Goal: Transaction & Acquisition: Purchase product/service

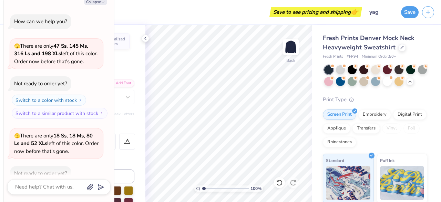
scroll to position [978, 0]
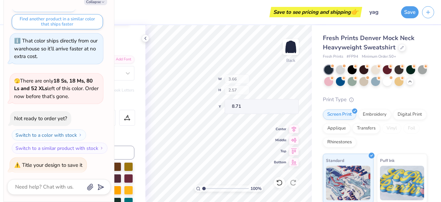
type textarea "x"
type input "11.56"
type input "5.71"
type input "1.29"
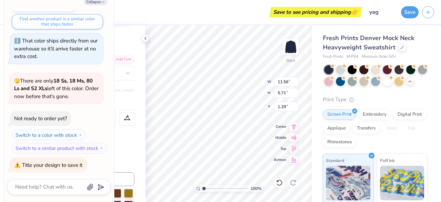
type textarea "x"
click at [403, 13] on button "Save" at bounding box center [410, 11] width 18 height 12
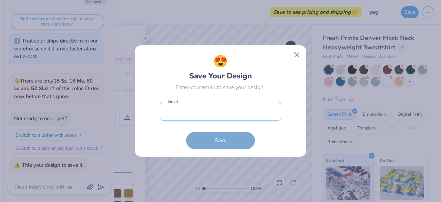
click at [215, 112] on input "email" at bounding box center [220, 111] width 121 height 19
type input "[EMAIL_ADDRESS][DOMAIN_NAME]"
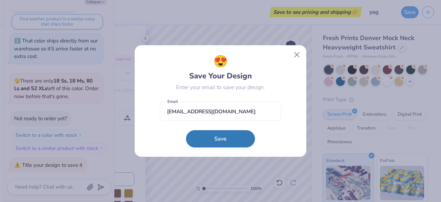
click at [218, 139] on button "Save" at bounding box center [220, 138] width 69 height 17
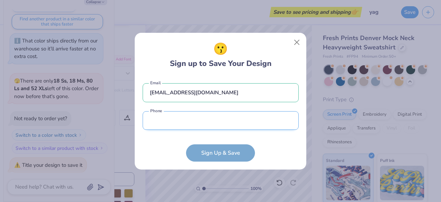
click at [205, 122] on input "tel" at bounding box center [221, 120] width 156 height 19
type input "[PHONE_NUMBER]"
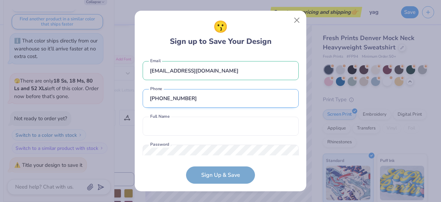
scroll to position [20, 0]
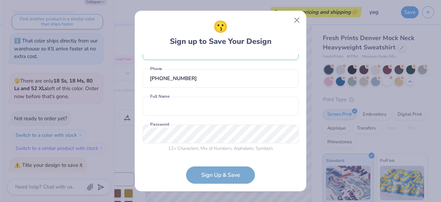
click at [195, 117] on div "[EMAIL_ADDRESS][DOMAIN_NAME] Email [PHONE_NUMBER] Phone Full Name is a required…" at bounding box center [221, 104] width 156 height 101
click at [193, 114] on input "text" at bounding box center [221, 106] width 156 height 19
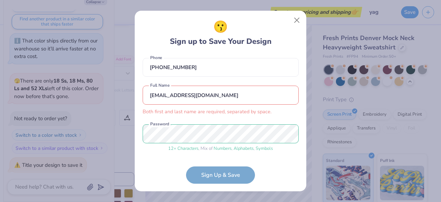
click at [219, 172] on form "[EMAIL_ADDRESS][DOMAIN_NAME] Email [PHONE_NUMBER] Phone [EMAIL_ADDRESS][DOMAIN_…" at bounding box center [221, 118] width 156 height 129
click at [220, 178] on form "[EMAIL_ADDRESS][DOMAIN_NAME] Email [PHONE_NUMBER] Phone [EMAIL_ADDRESS][DOMAIN_…" at bounding box center [221, 118] width 156 height 129
drag, startPoint x: 252, startPoint y: 96, endPoint x: 144, endPoint y: 95, distance: 107.5
click at [144, 95] on input "[EMAIL_ADDRESS][DOMAIN_NAME]" at bounding box center [221, 94] width 156 height 19
type input "i"
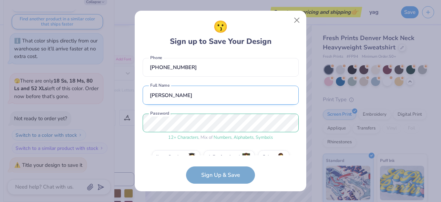
scroll to position [46, 0]
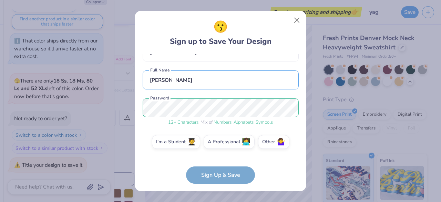
type input "[PERSON_NAME]"
click at [216, 177] on form "[EMAIL_ADDRESS][DOMAIN_NAME] Email [PHONE_NUMBER] Phone [PERSON_NAME] Full Name…" at bounding box center [221, 118] width 156 height 129
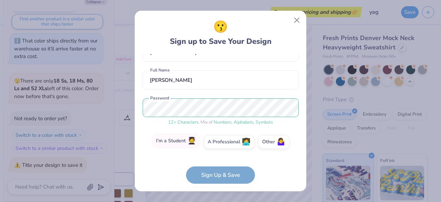
click at [179, 147] on label "I'm a Student 🧑‍🎓" at bounding box center [176, 141] width 48 height 14
click at [219, 187] on input "I'm a Student 🧑‍🎓" at bounding box center [221, 189] width 4 height 4
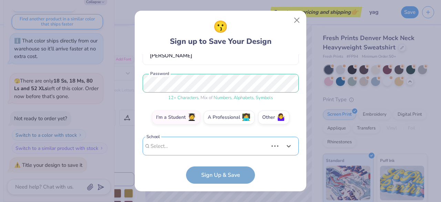
click at [184, 144] on div "Use Up and Down to choose options, press Enter to select the currently focused …" at bounding box center [221, 157] width 156 height 40
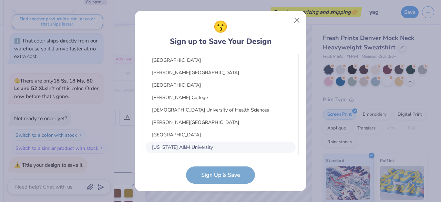
click at [179, 147] on div "[US_STATE] A&M University" at bounding box center [221, 146] width 150 height 11
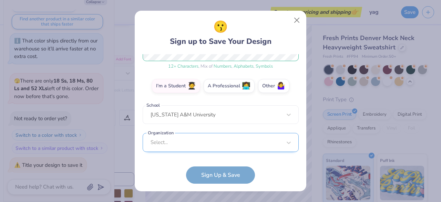
click at [200, 143] on div "Select..." at bounding box center [221, 142] width 156 height 19
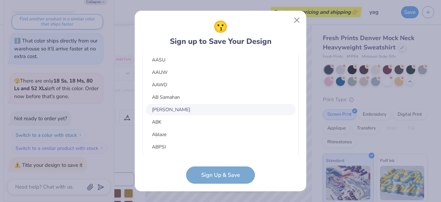
scroll to position [459, 0]
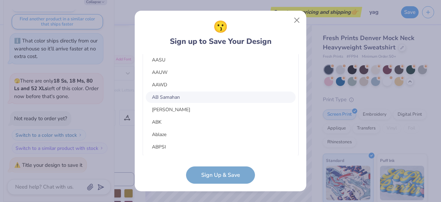
click at [166, 99] on div "AB Samahan" at bounding box center [221, 96] width 150 height 11
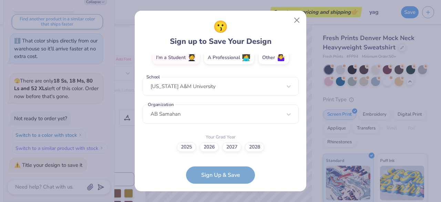
scroll to position [130, 0]
click at [232, 147] on label "2027" at bounding box center [231, 146] width 19 height 10
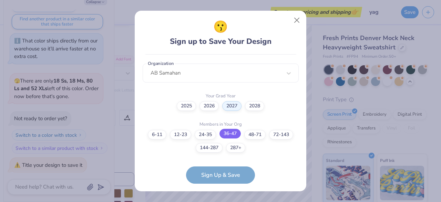
click at [231, 134] on label "36-47" at bounding box center [230, 134] width 21 height 10
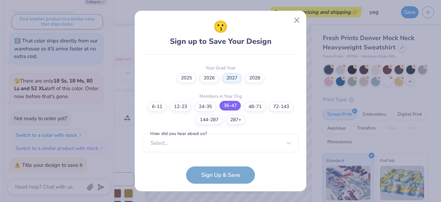
scroll to position [0, 0]
click at [250, 104] on label "48-71" at bounding box center [254, 106] width 21 height 10
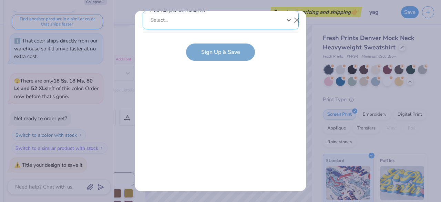
click at [185, 23] on div "option I've ordered before focused, 3 of 15. 15 results available. Use Up and D…" at bounding box center [221, 74] width 156 height 126
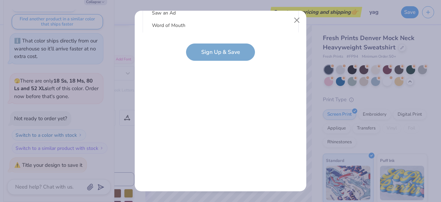
scroll to position [0, 0]
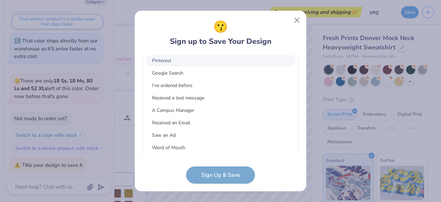
click at [168, 60] on div "Pinterest" at bounding box center [221, 60] width 150 height 11
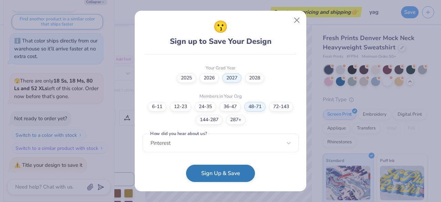
click at [214, 173] on button "Sign Up & Save" at bounding box center [220, 172] width 69 height 17
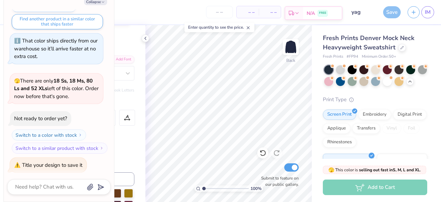
click at [319, 11] on div "N/A FREE" at bounding box center [322, 13] width 39 height 12
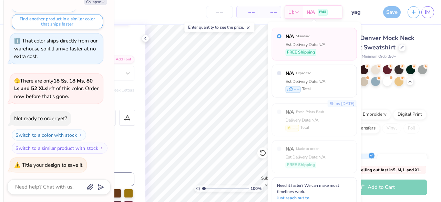
click at [329, 52] on div "N/A Standard Est. Delivery Date: N/A FREE Shipping" at bounding box center [314, 44] width 85 height 33
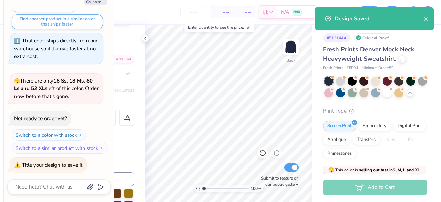
click at [370, 186] on div "Add to Cart" at bounding box center [375, 187] width 104 height 16
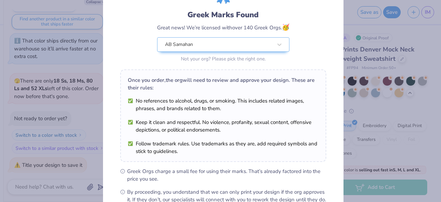
scroll to position [40, 0]
click at [257, 31] on div "Great news! We’re licensed with over 140 Greek Orgs. 🥳" at bounding box center [223, 27] width 132 height 9
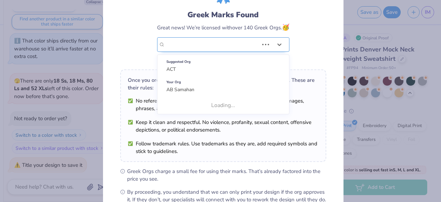
click at [257, 47] on div "AB Samahan" at bounding box center [211, 45] width 95 height 14
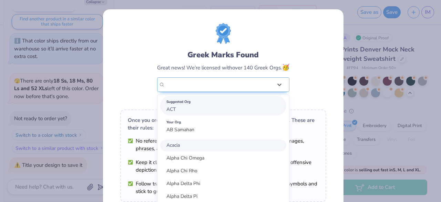
scroll to position [0, 0]
click at [186, 104] on div "Suggested Org" at bounding box center [223, 102] width 114 height 8
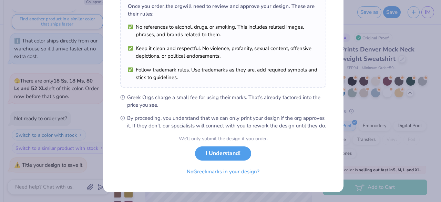
scroll to position [58, 0]
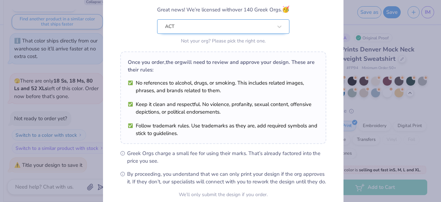
click at [194, 29] on div "ACT" at bounding box center [218, 27] width 109 height 14
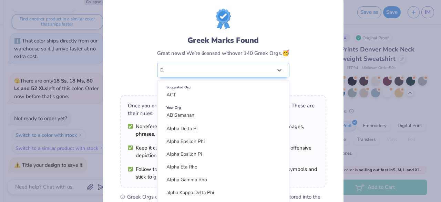
scroll to position [0, 0]
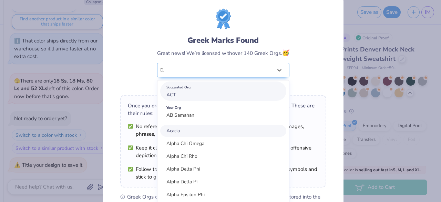
click at [174, 93] on div "Suggested Org ACT" at bounding box center [223, 90] width 126 height 19
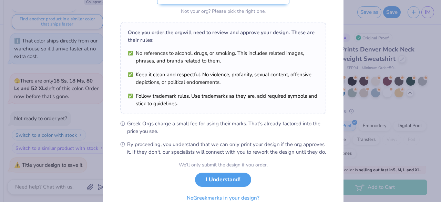
scroll to position [101, 0]
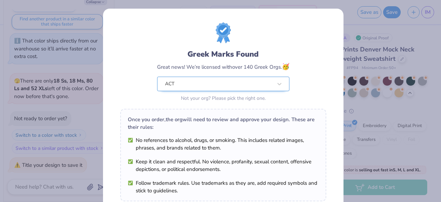
click at [181, 87] on div "ACT" at bounding box center [223, 84] width 132 height 14
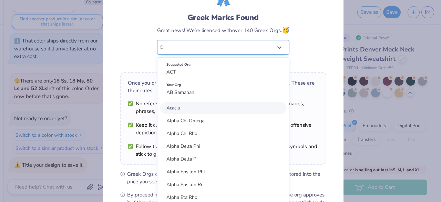
scroll to position [41, 0]
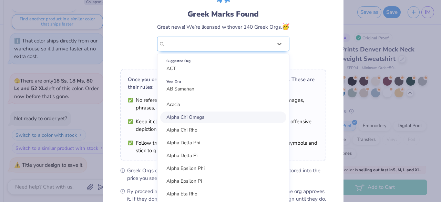
click at [204, 118] on div "Alpha Chi Omega" at bounding box center [223, 117] width 126 height 12
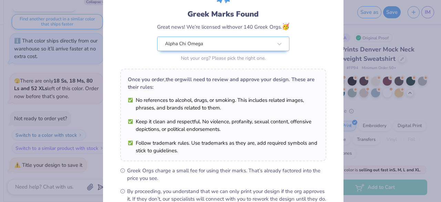
scroll to position [120, 0]
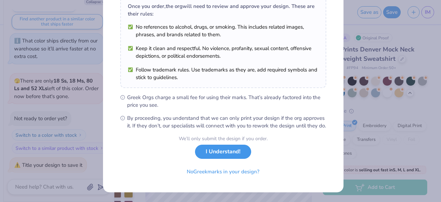
click at [215, 155] on button "I Understand!" at bounding box center [223, 151] width 56 height 14
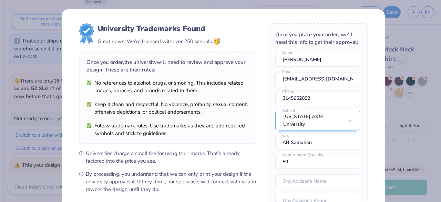
scroll to position [98, 0]
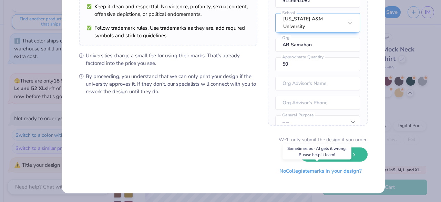
click at [289, 171] on button "No Collegiate marks in your design?" at bounding box center [321, 171] width 94 height 14
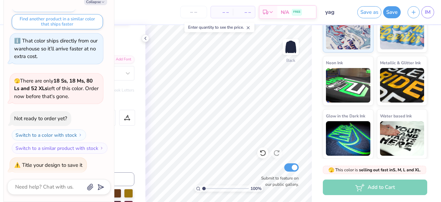
scroll to position [0, 0]
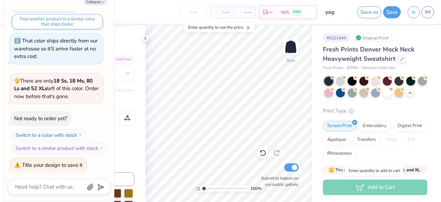
click at [353, 186] on div "Add to Cart" at bounding box center [375, 187] width 104 height 16
click at [96, 1] on button "Collapse" at bounding box center [95, 1] width 23 height 7
type textarea "x"
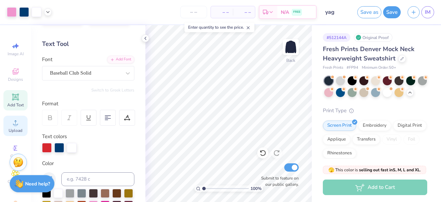
scroll to position [35, 0]
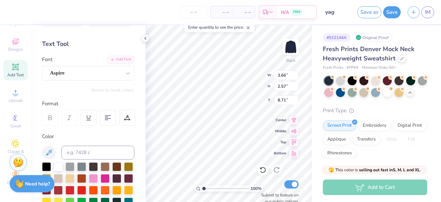
click at [312, 166] on div "🫣 This color is selling out fast in S, M, L and XL . 🫣 There are only 18 Ss, 18…" at bounding box center [376, 180] width 129 height 43
click at [373, 189] on div "Add to Cart" at bounding box center [375, 187] width 104 height 16
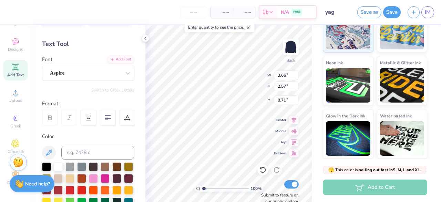
scroll to position [0, 0]
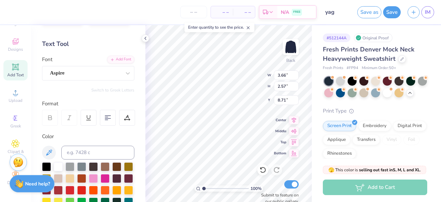
click at [221, 10] on span "– –" at bounding box center [222, 12] width 14 height 7
click at [224, 12] on span "– –" at bounding box center [222, 12] width 14 height 7
click at [363, 39] on div "Original Proof" at bounding box center [373, 37] width 39 height 9
click at [273, 11] on icon at bounding box center [272, 13] width 6 height 6
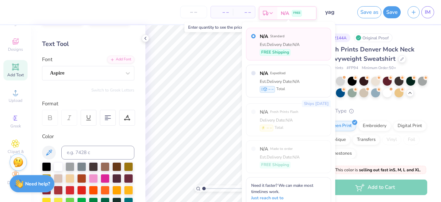
click at [273, 11] on icon at bounding box center [272, 13] width 6 height 6
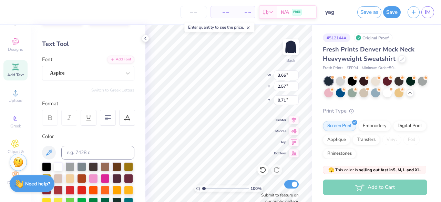
click at [239, 8] on div "– – Total" at bounding box center [244, 12] width 22 height 12
click at [245, 12] on span "– –" at bounding box center [244, 12] width 14 height 7
click at [194, 16] on input "number" at bounding box center [193, 12] width 27 height 12
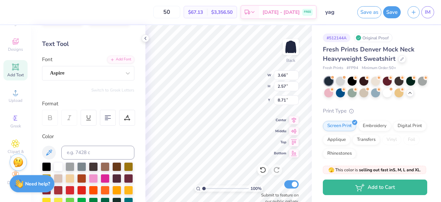
type input "50"
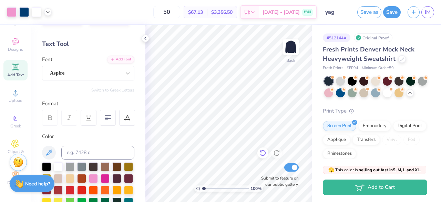
click at [265, 151] on div "100 % Back Submit to feature on our public gallery." at bounding box center [228, 113] width 166 height 176
